Goal: Task Accomplishment & Management: Manage account settings

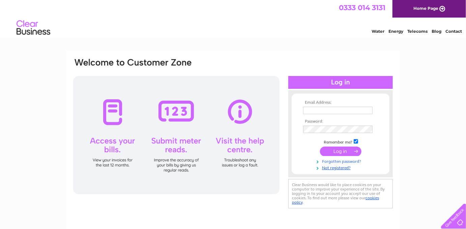
click at [347, 161] on link "Forgotten password?" at bounding box center [341, 161] width 77 height 6
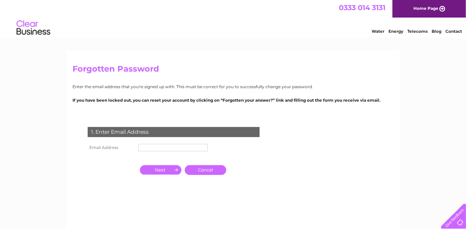
click at [163, 147] on input "text" at bounding box center [173, 147] width 70 height 7
type input "r"
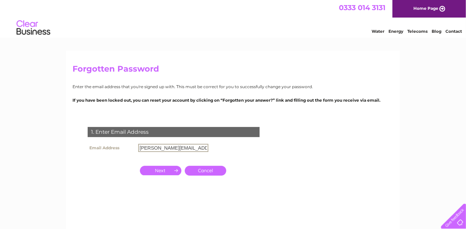
click at [159, 168] on input "button" at bounding box center [161, 170] width 42 height 9
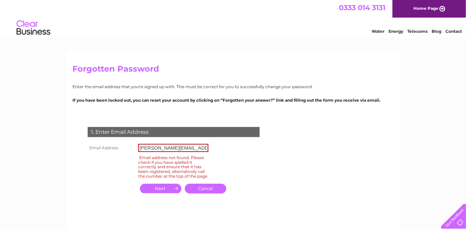
click at [170, 149] on input "bryan.taylor@sitehelpdesk.com" at bounding box center [173, 148] width 70 height 8
click at [171, 193] on input "button" at bounding box center [161, 188] width 42 height 9
drag, startPoint x: 166, startPoint y: 150, endPoint x: 98, endPoint y: 145, distance: 68.0
click at [138, 145] on input "bryan.taylor@sitehelpdesk.com" at bounding box center [173, 148] width 70 height 8
click at [170, 193] on input "button" at bounding box center [161, 188] width 42 height 9
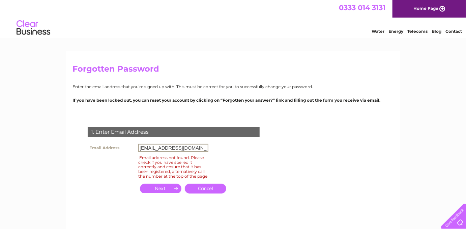
drag, startPoint x: 158, startPoint y: 150, endPoint x: 118, endPoint y: 144, distance: 40.5
click at [138, 144] on input "accounts@sitehelpdesk.com" at bounding box center [173, 148] width 70 height 8
type input "bryan@sitehelpdesk.com"
drag, startPoint x: 175, startPoint y: 186, endPoint x: 168, endPoint y: 192, distance: 10.0
click at [174, 186] on td "Cancel" at bounding box center [183, 188] width 93 height 17
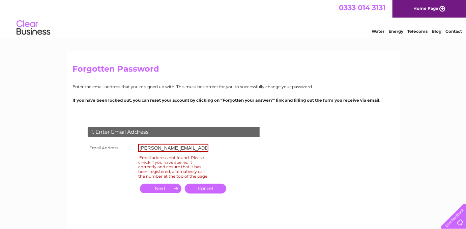
click at [168, 192] on input "button" at bounding box center [161, 188] width 42 height 9
click at [362, 10] on span "0333 014 3131" at bounding box center [362, 7] width 47 height 8
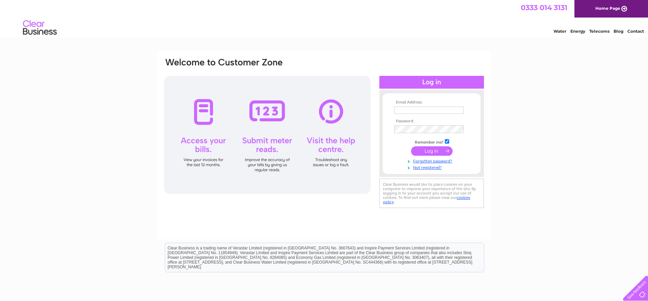
click at [39, 31] on img at bounding box center [40, 28] width 34 height 21
